Goal: Complete application form

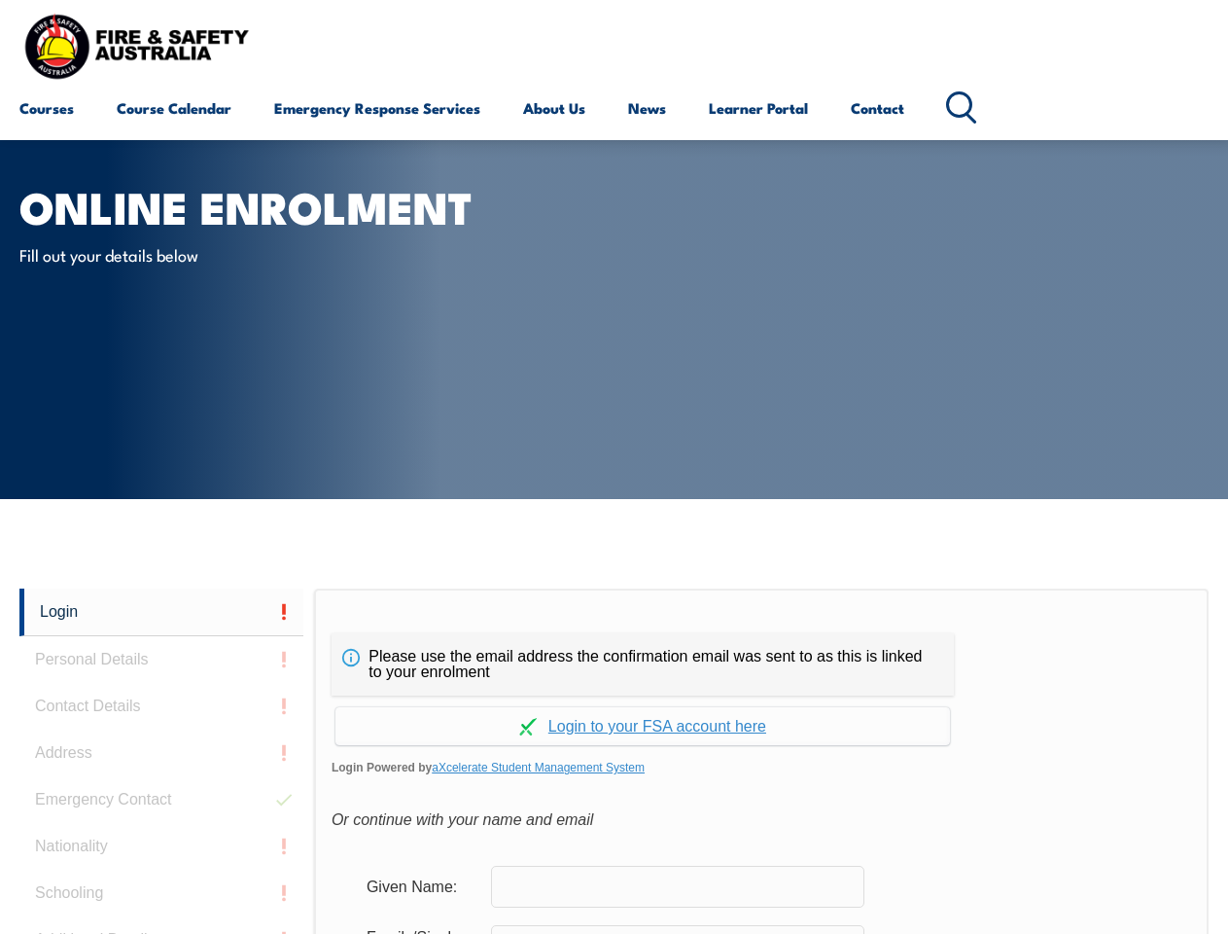
scroll to position [460, 0]
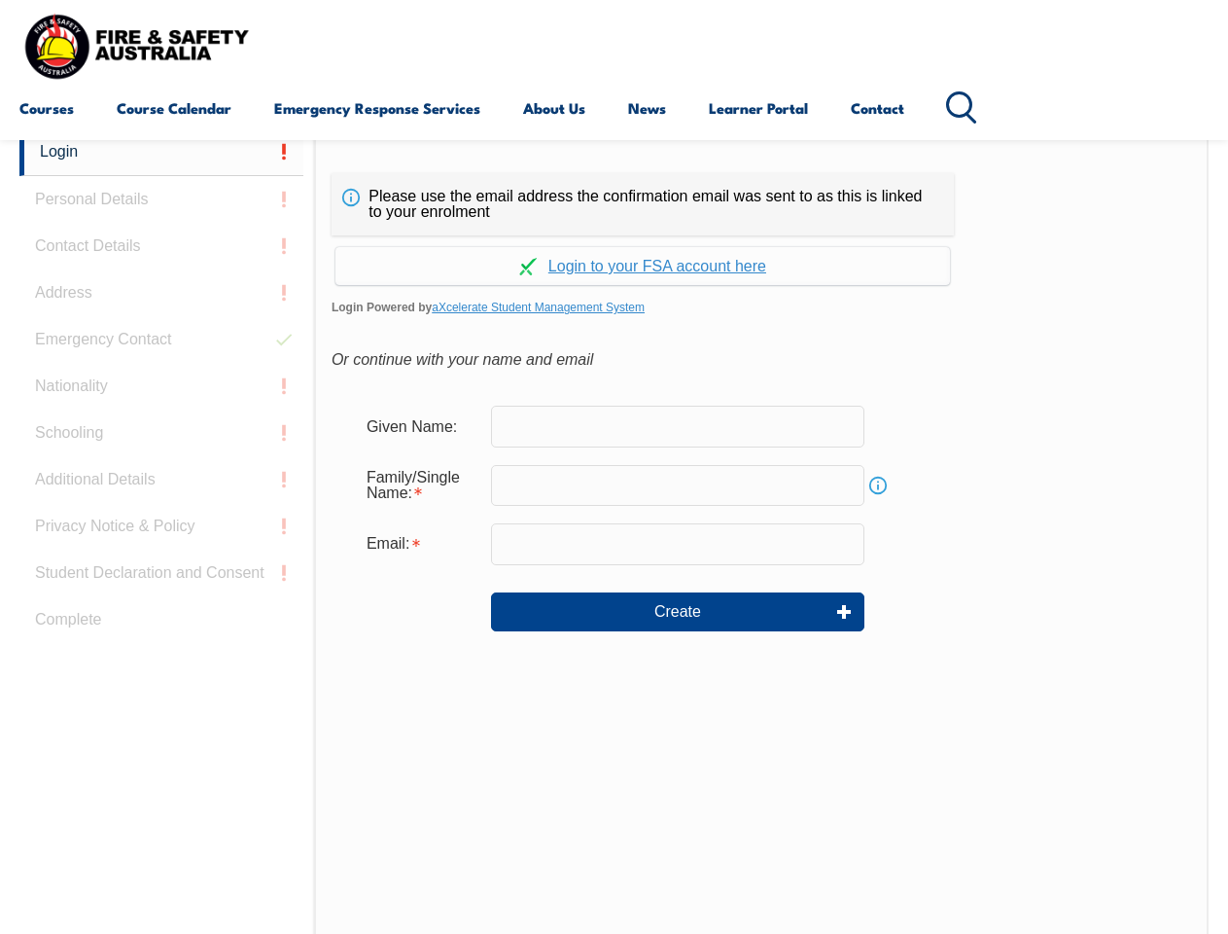
click at [614, 236] on div "Continue with Google Continue with Apple Continue with Facebook Continue with a…" at bounding box center [643, 260] width 622 height 50
click at [614, 531] on input "email" at bounding box center [677, 543] width 373 height 41
click at [161, 152] on link "Login" at bounding box center [161, 152] width 284 height 48
click at [161, 199] on div "Login Personal Details Contact Details Address Emergency Contact Nationality Sc…" at bounding box center [166, 614] width 295 height 972
click at [161, 246] on div "Login Personal Details Contact Details Address Emergency Contact Nationality Sc…" at bounding box center [166, 614] width 295 height 972
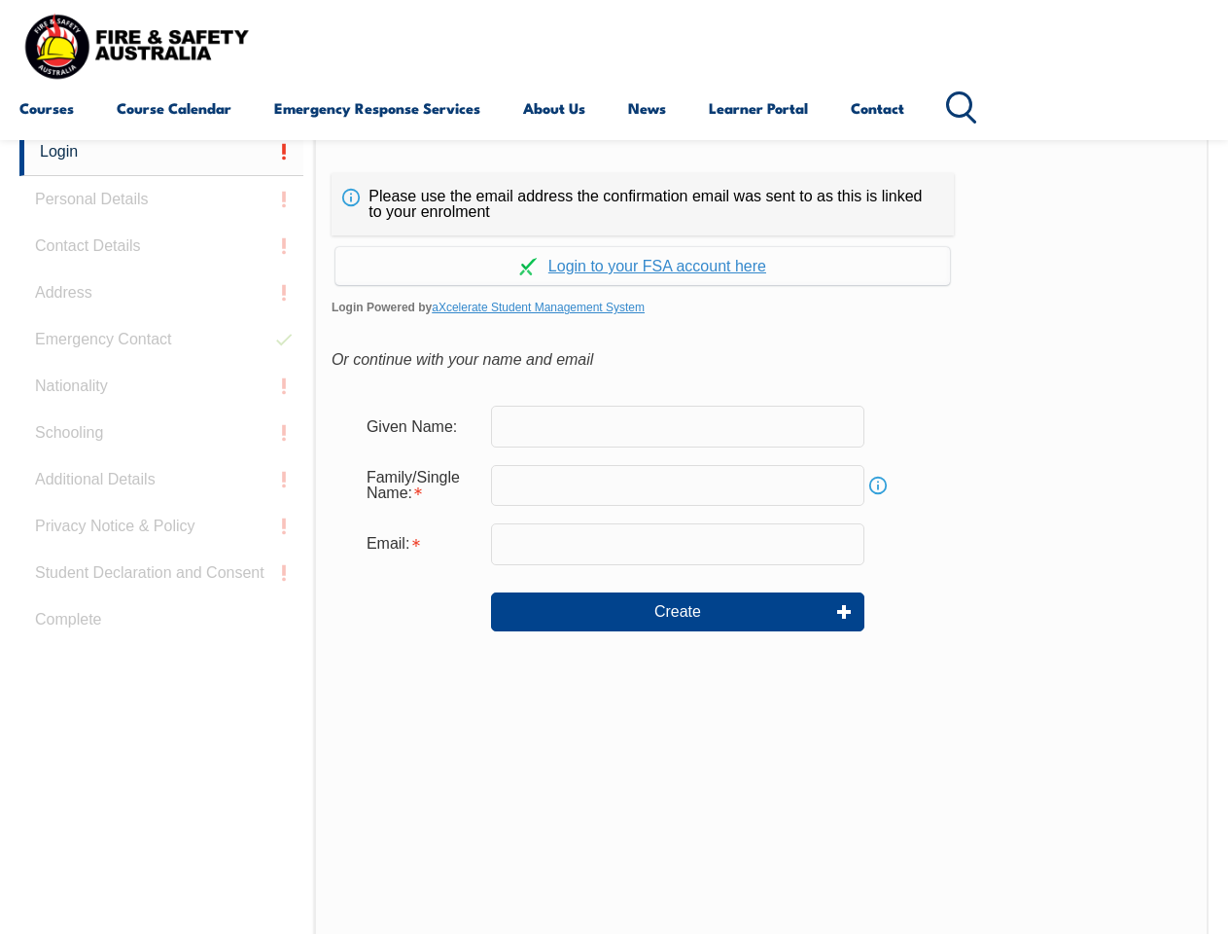
click at [161, 293] on div "Login Personal Details Contact Details Address Emergency Contact Nationality Sc…" at bounding box center [166, 614] width 295 height 972
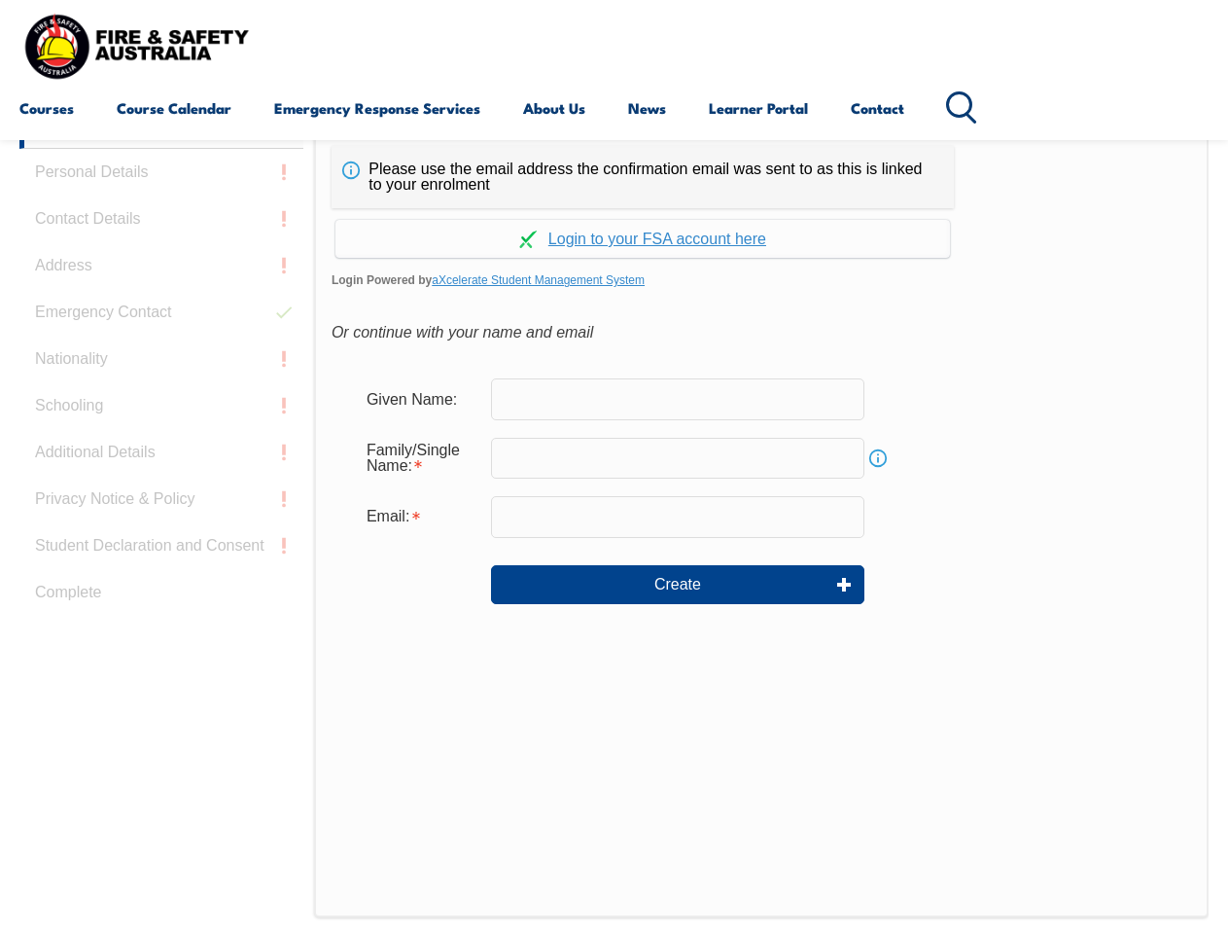
click at [161, 339] on div "Login Personal Details Contact Details Address Emergency Contact Nationality Sc…" at bounding box center [166, 587] width 295 height 972
click at [161, 386] on div "Login Personal Details Contact Details Address Emergency Contact Nationality Sc…" at bounding box center [166, 587] width 295 height 972
click at [161, 433] on div "Login Personal Details Contact Details Address Emergency Contact Nationality Sc…" at bounding box center [166, 587] width 295 height 972
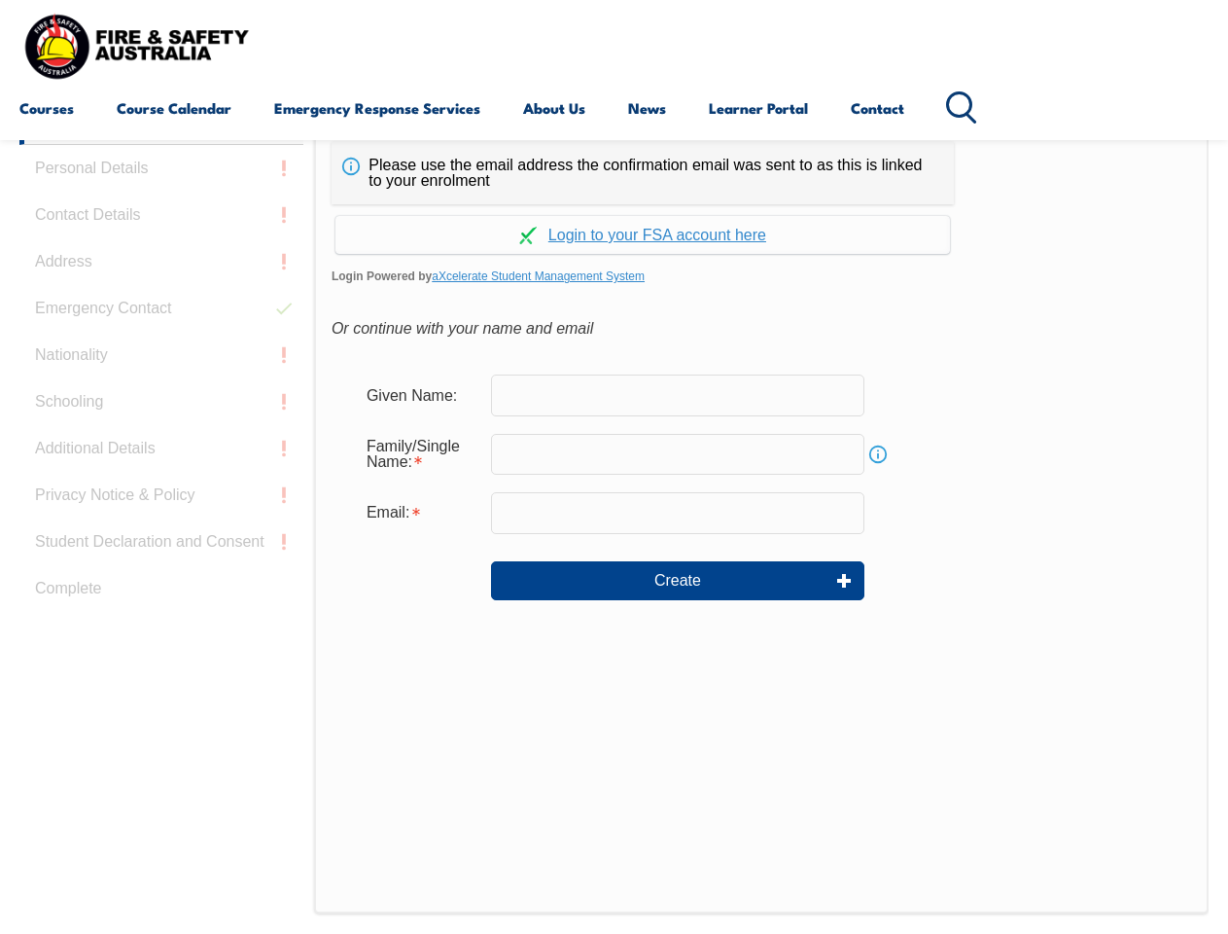
click at [161, 479] on div "Login Personal Details Contact Details Address Emergency Contact Nationality Sc…" at bounding box center [166, 583] width 295 height 972
